Goal: Transaction & Acquisition: Obtain resource

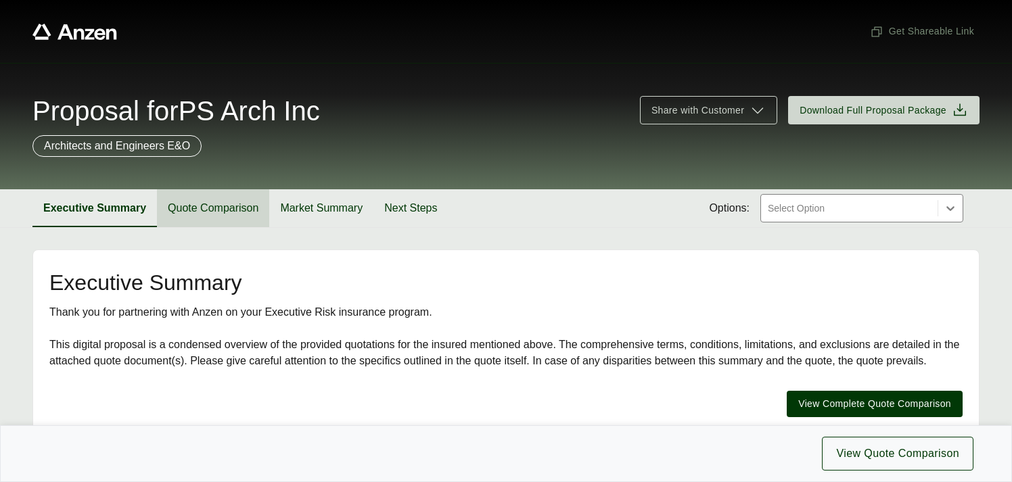
click at [186, 214] on button "Quote Comparison" at bounding box center [213, 208] width 112 height 38
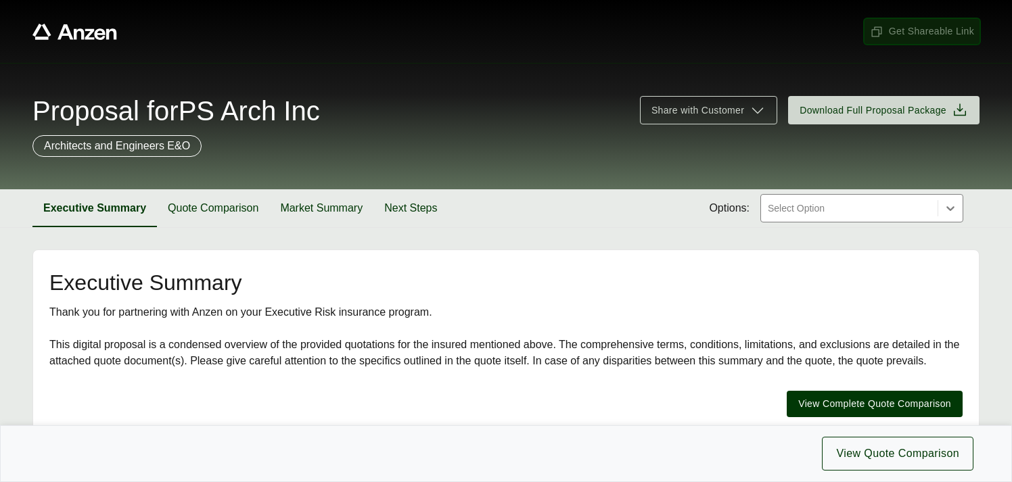
click at [903, 32] on span "Get Shareable Link" at bounding box center [922, 31] width 104 height 14
click at [891, 35] on span "Get Shareable Link" at bounding box center [922, 31] width 104 height 14
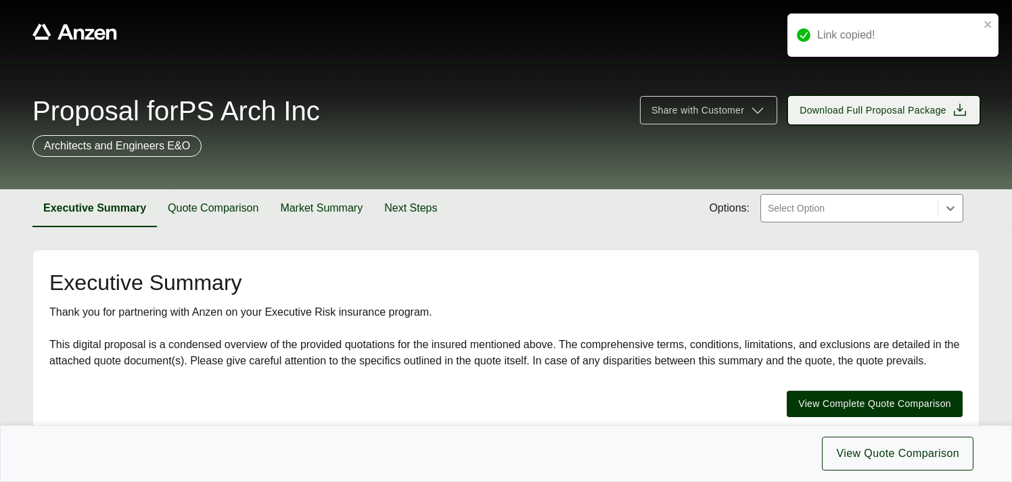
click at [854, 111] on span "Download Full Proposal Package" at bounding box center [873, 111] width 147 height 14
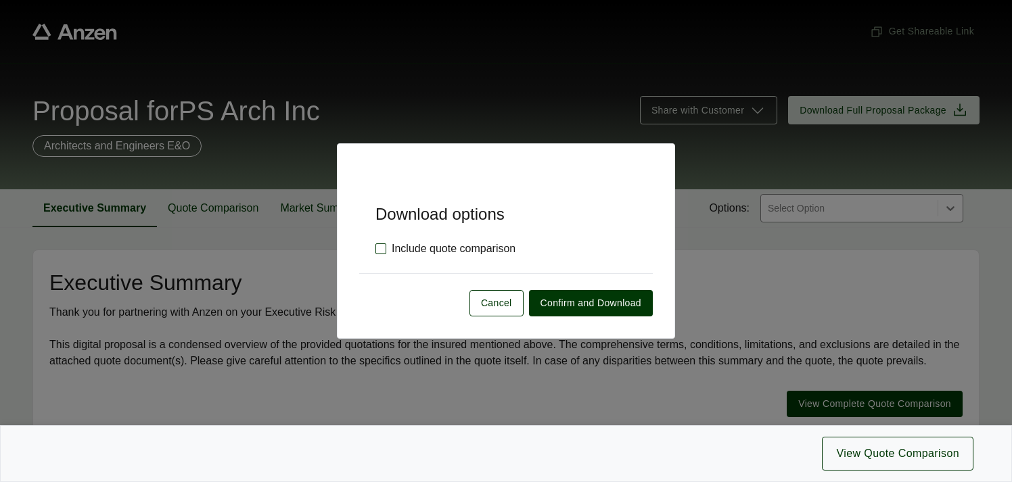
click at [381, 250] on label "Include quote comparison" at bounding box center [446, 249] width 140 height 16
click at [577, 304] on span "Confirm and Download" at bounding box center [591, 303] width 101 height 14
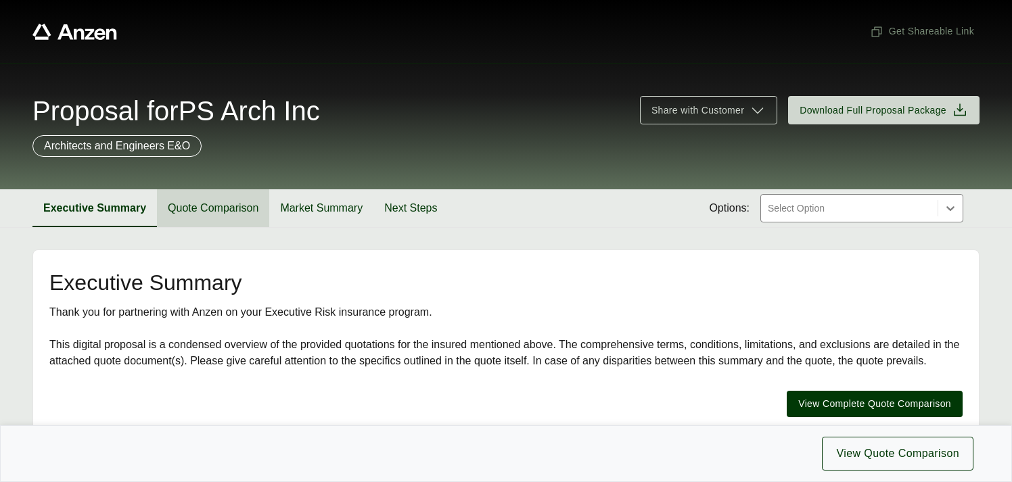
click at [182, 204] on button "Quote Comparison" at bounding box center [213, 208] width 112 height 38
